Goal: Information Seeking & Learning: Learn about a topic

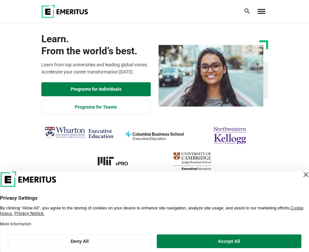
click at [301, 178] on div "Close Layer" at bounding box center [305, 174] width 9 height 9
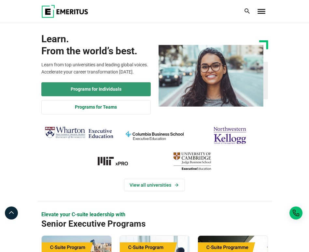
click at [117, 88] on link "Programs for Individuals" at bounding box center [95, 89] width 109 height 14
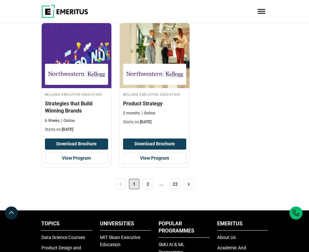
scroll to position [1072, 0]
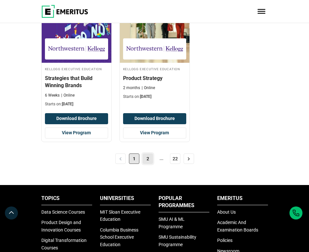
click at [143, 163] on link "2" at bounding box center [148, 159] width 10 height 10
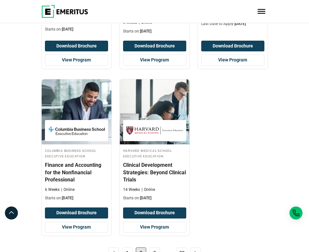
scroll to position [1012, 0]
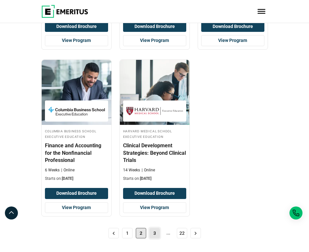
click at [152, 235] on link "3" at bounding box center [154, 233] width 10 height 10
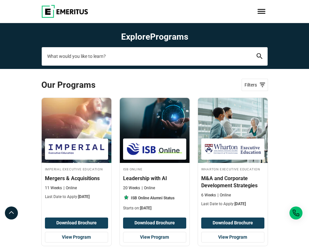
click at [139, 63] on input "search-page" at bounding box center [155, 56] width 226 height 18
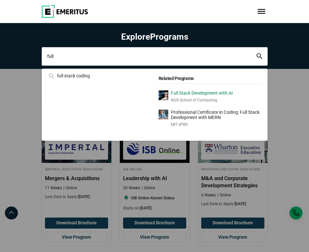
type input "full"
click at [176, 93] on p "Full Stack Development with AI" at bounding box center [202, 93] width 62 height 6
